Goal: Navigation & Orientation: Find specific page/section

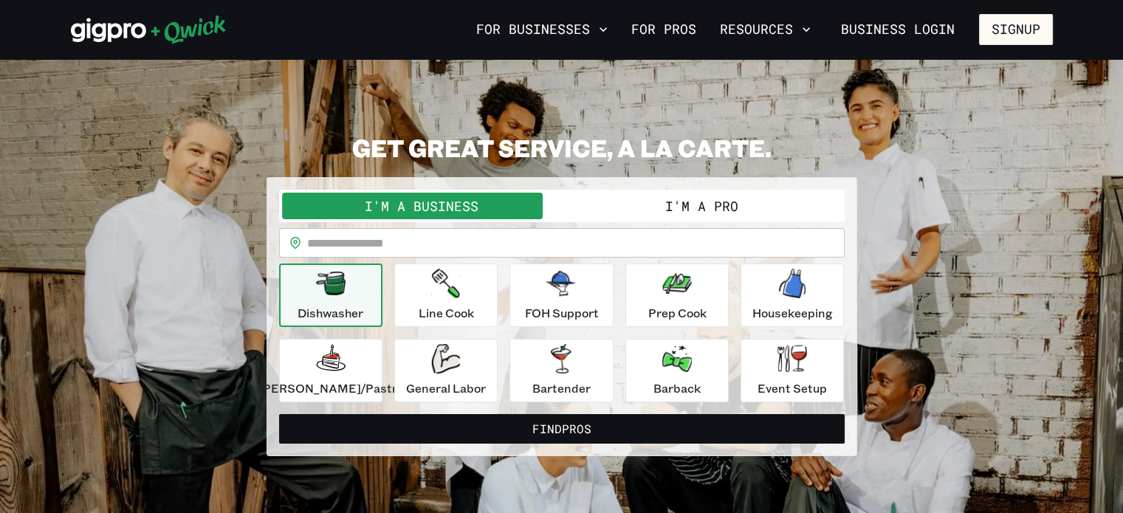
click at [715, 207] on button "I'm a Pro" at bounding box center [702, 206] width 280 height 27
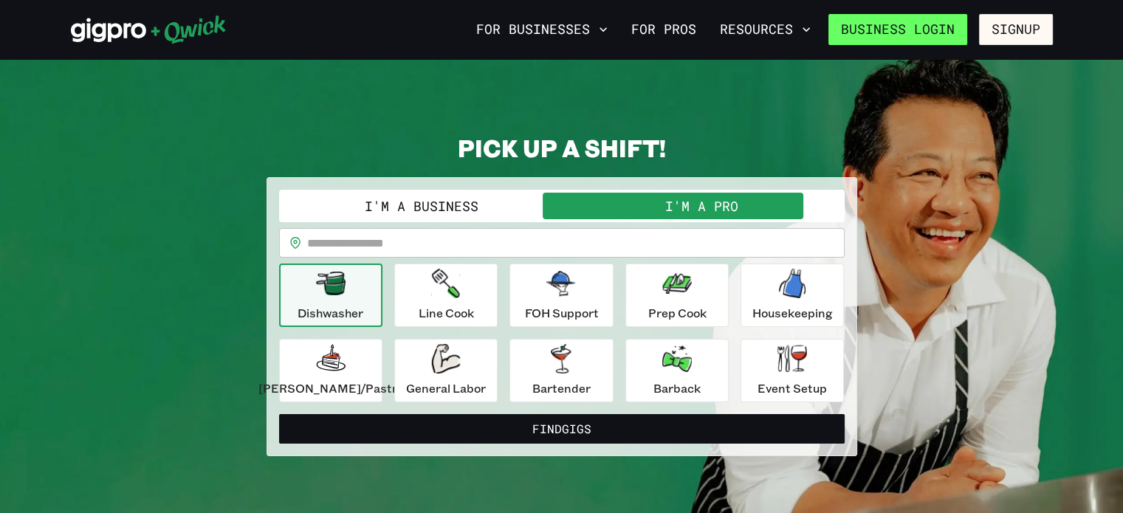
click at [929, 30] on link "Business Login" at bounding box center [897, 29] width 139 height 31
